Goal: Task Accomplishment & Management: Manage account settings

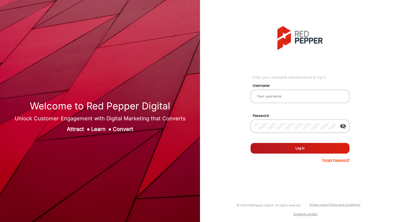
type input "[PERSON_NAME]"
click at [282, 147] on button "Log In" at bounding box center [300, 148] width 99 height 11
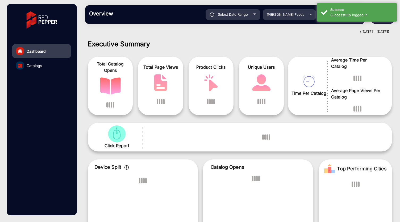
scroll to position [4, 0]
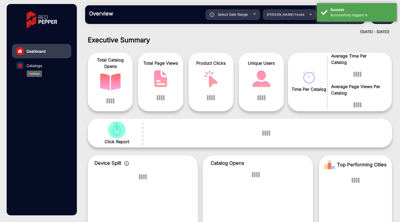
click at [35, 67] on span "Catalogs" at bounding box center [34, 66] width 15 height 6
